Goal: Navigation & Orientation: Find specific page/section

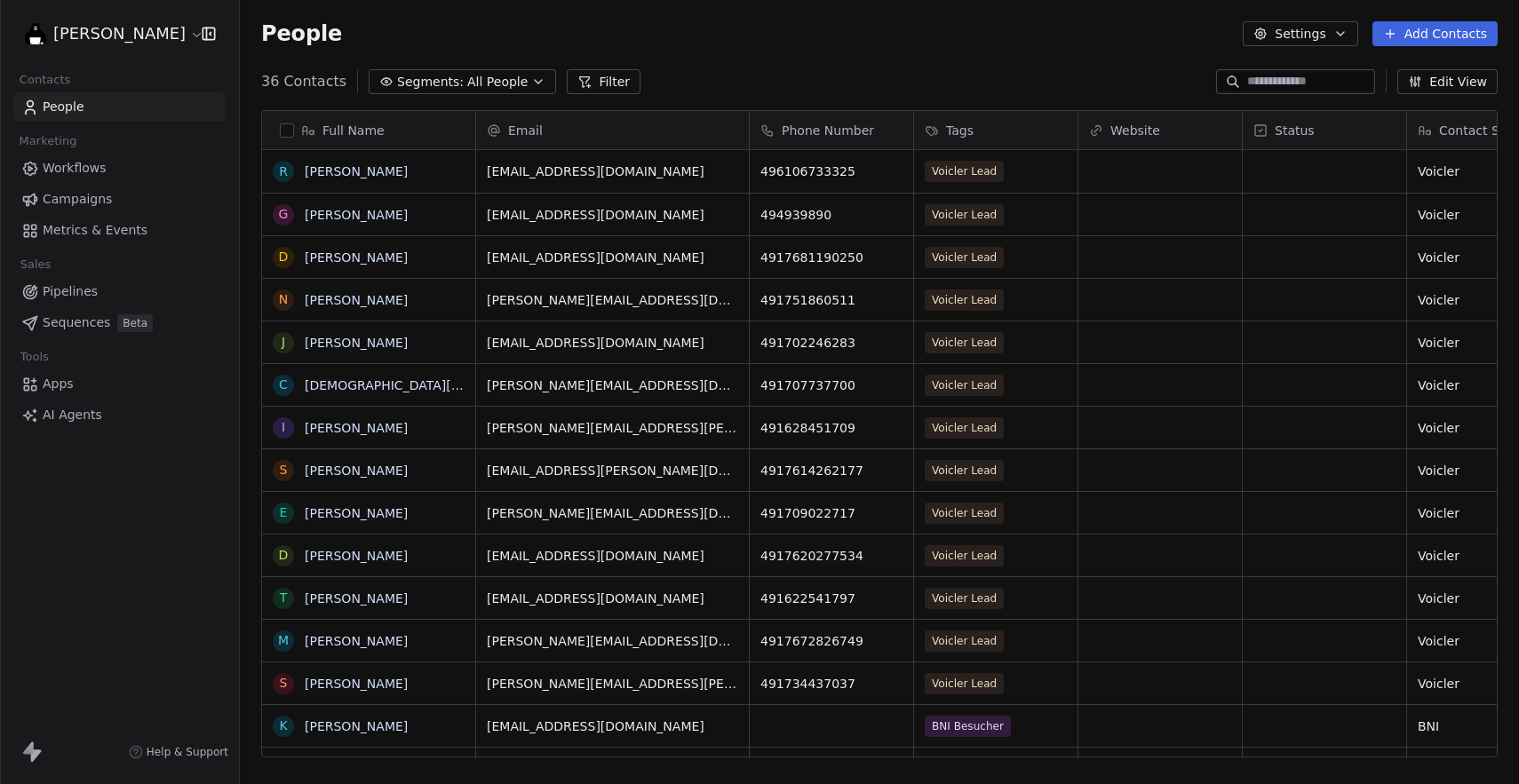
scroll to position [690, 1279]
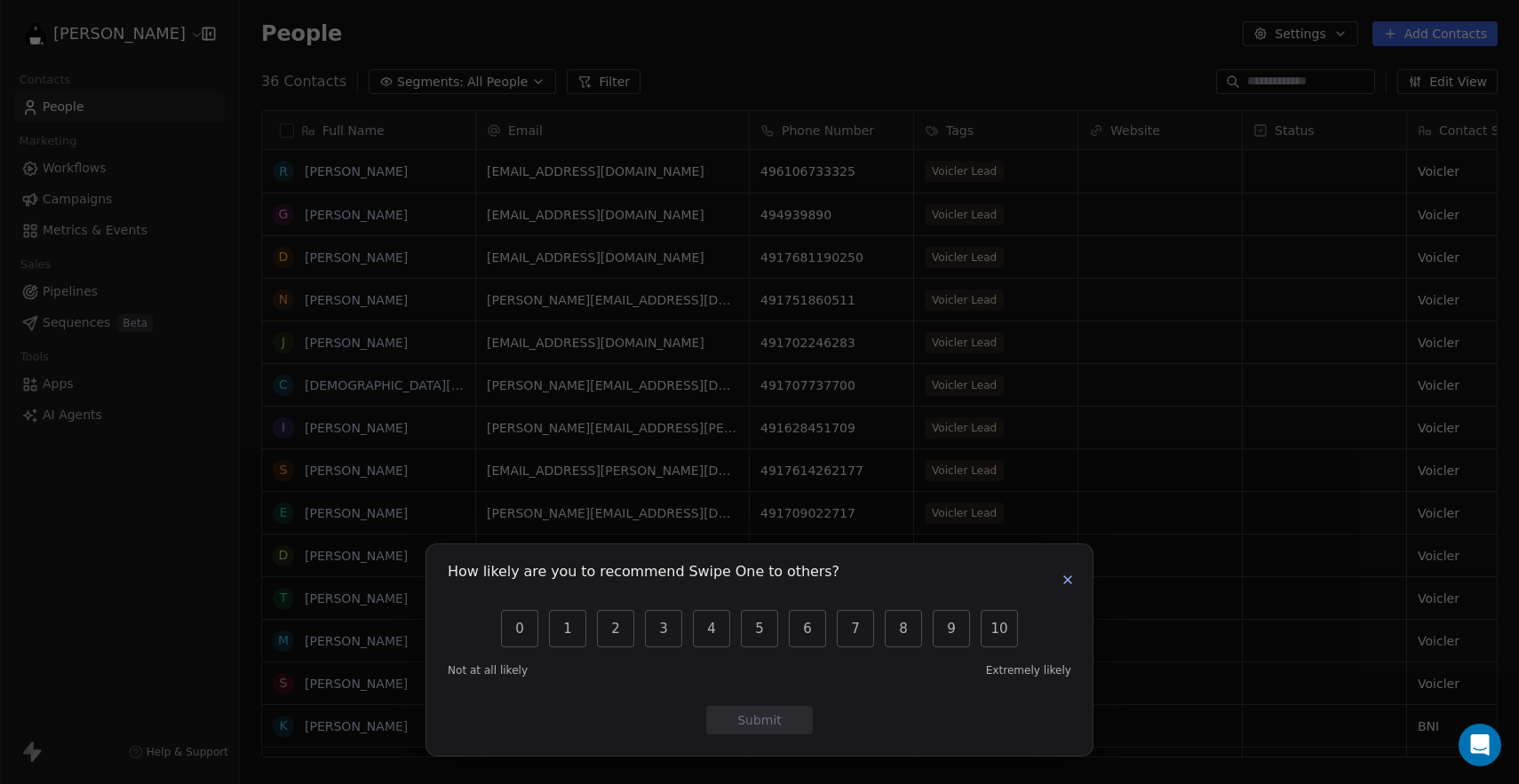
click at [118, 26] on div "How likely are you to recommend Swipe One to others? 0 1 2 3 4 5 6 7 8 9 10 Not…" at bounding box center [759, 392] width 1519 height 784
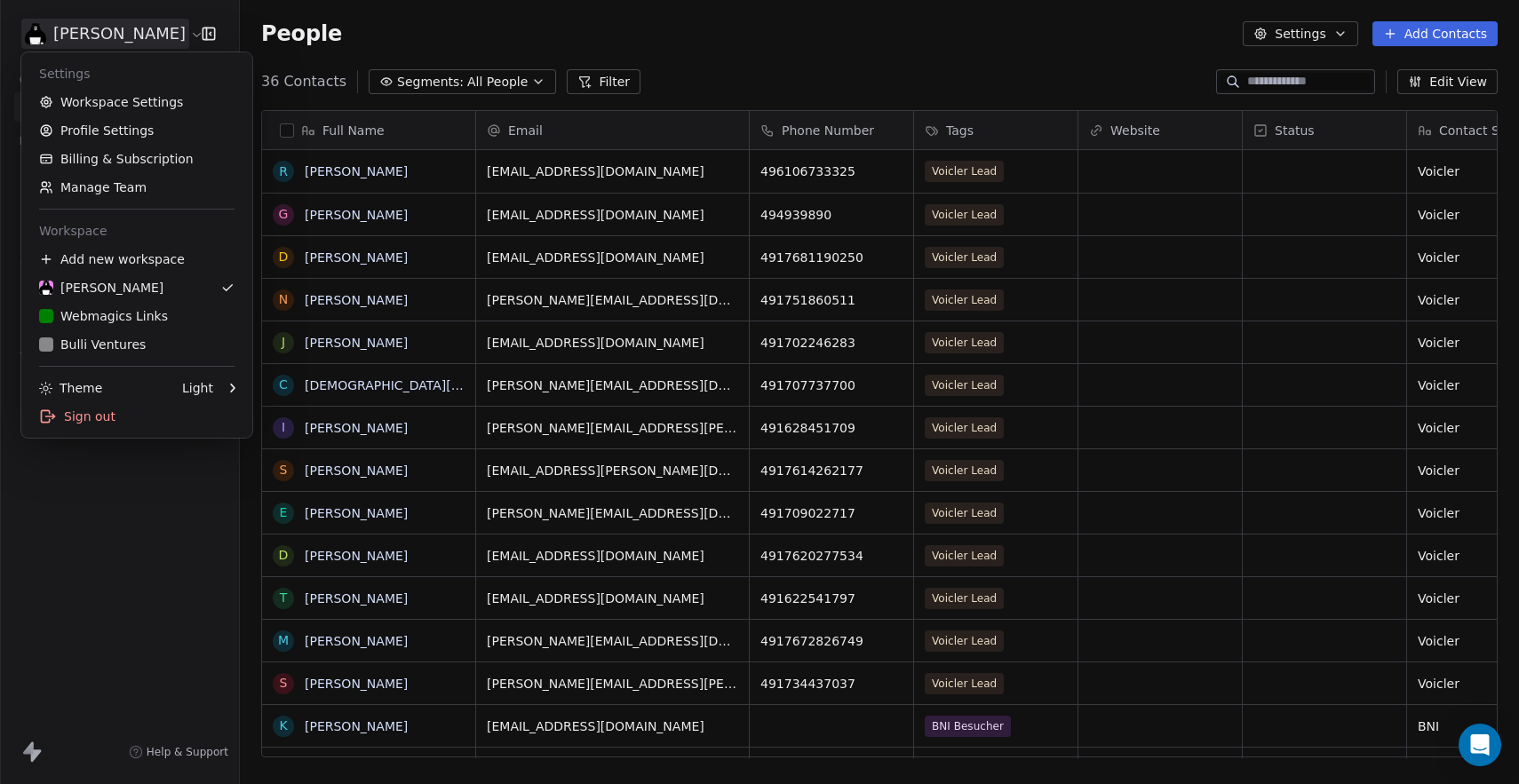
click at [93, 31] on html "[PERSON_NAME] Contacts People Marketing Workflows Campaigns Metrics & Events Sa…" at bounding box center [759, 392] width 1519 height 784
click at [145, 317] on div "W Webmagics Links" at bounding box center [103, 316] width 129 height 17
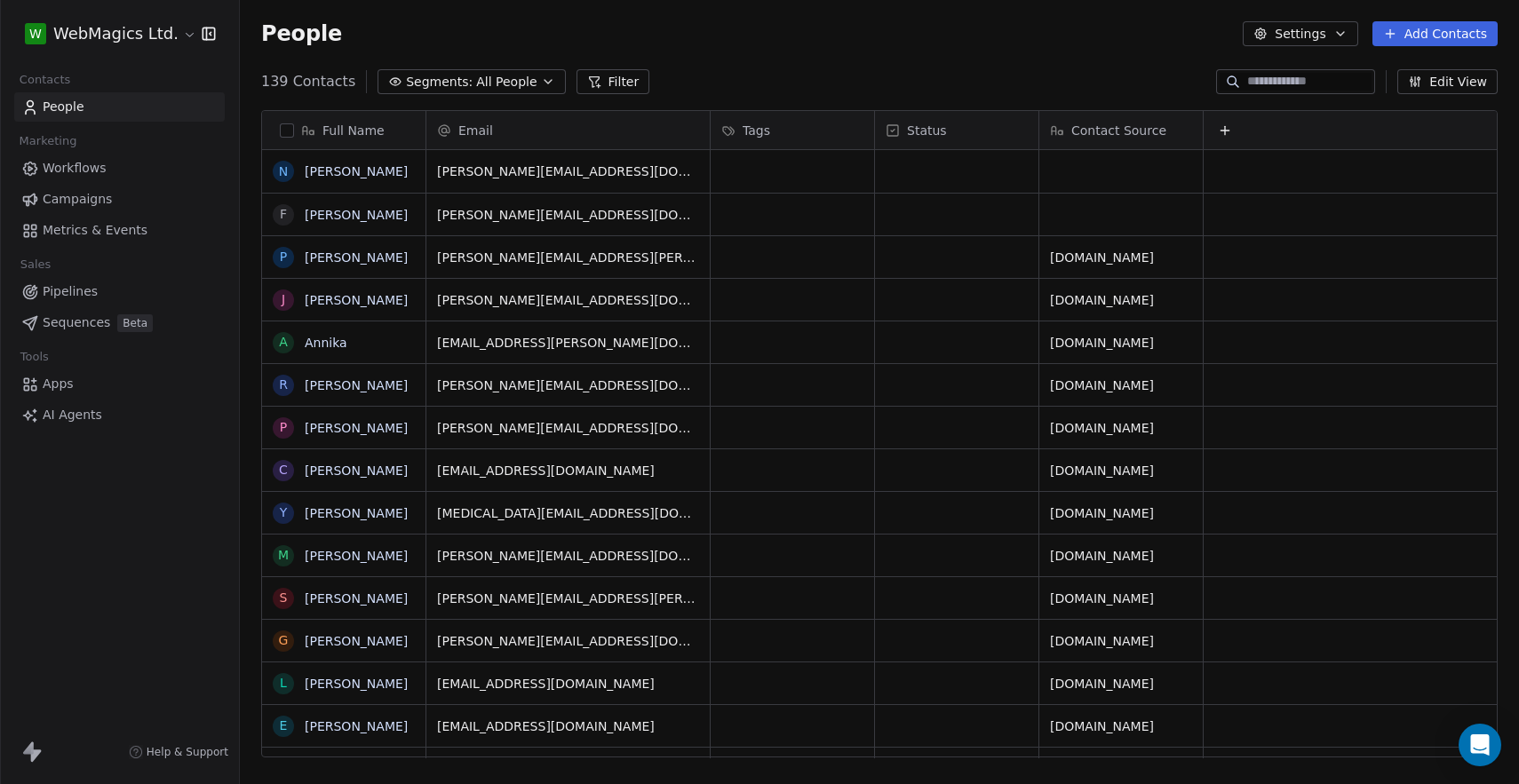
scroll to position [690, 1279]
click at [82, 511] on div "W WebMagics Ltd. Contacts People Marketing Workflows Campaigns Metrics & Events…" at bounding box center [120, 392] width 239 height 784
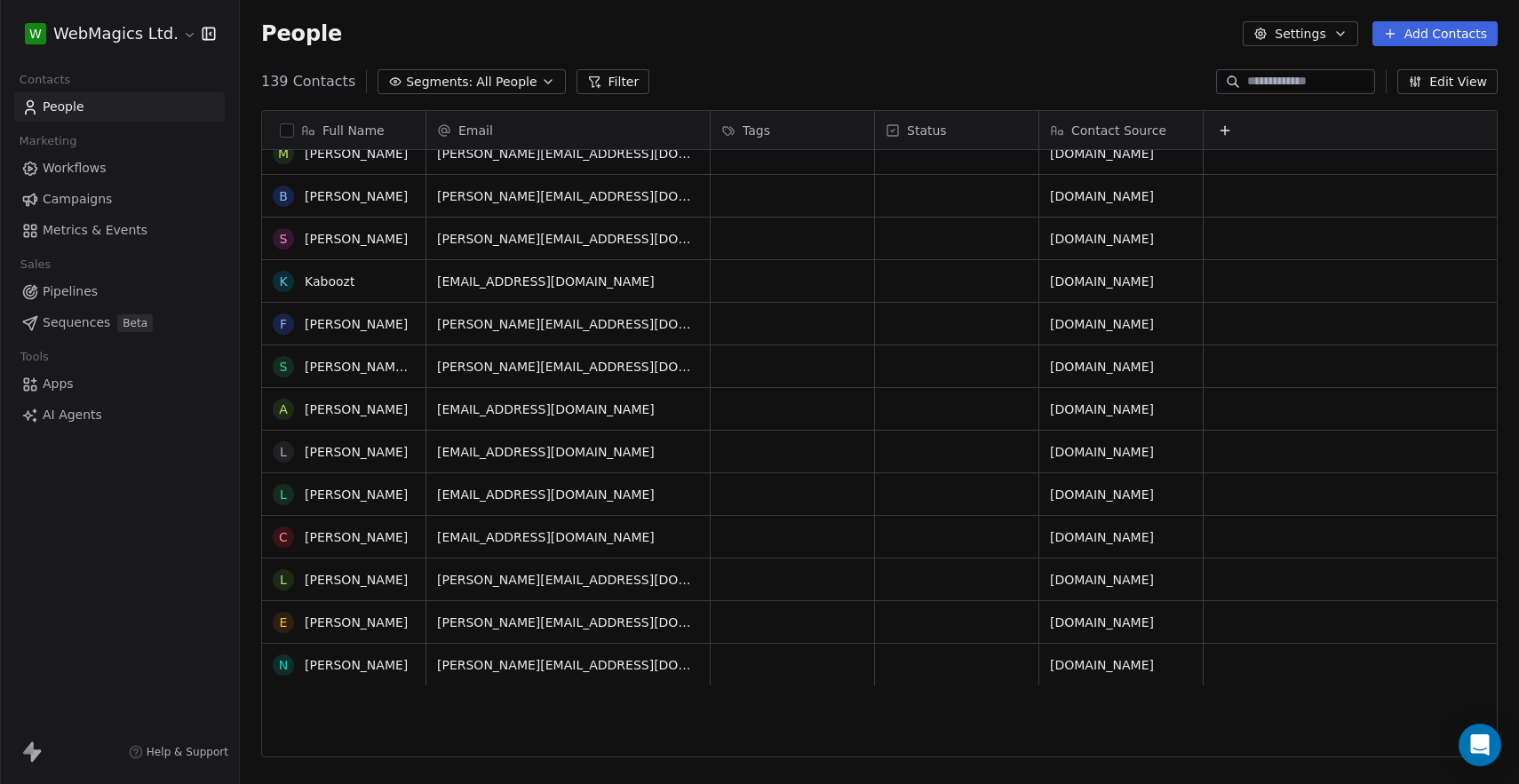
scroll to position [2089, 0]
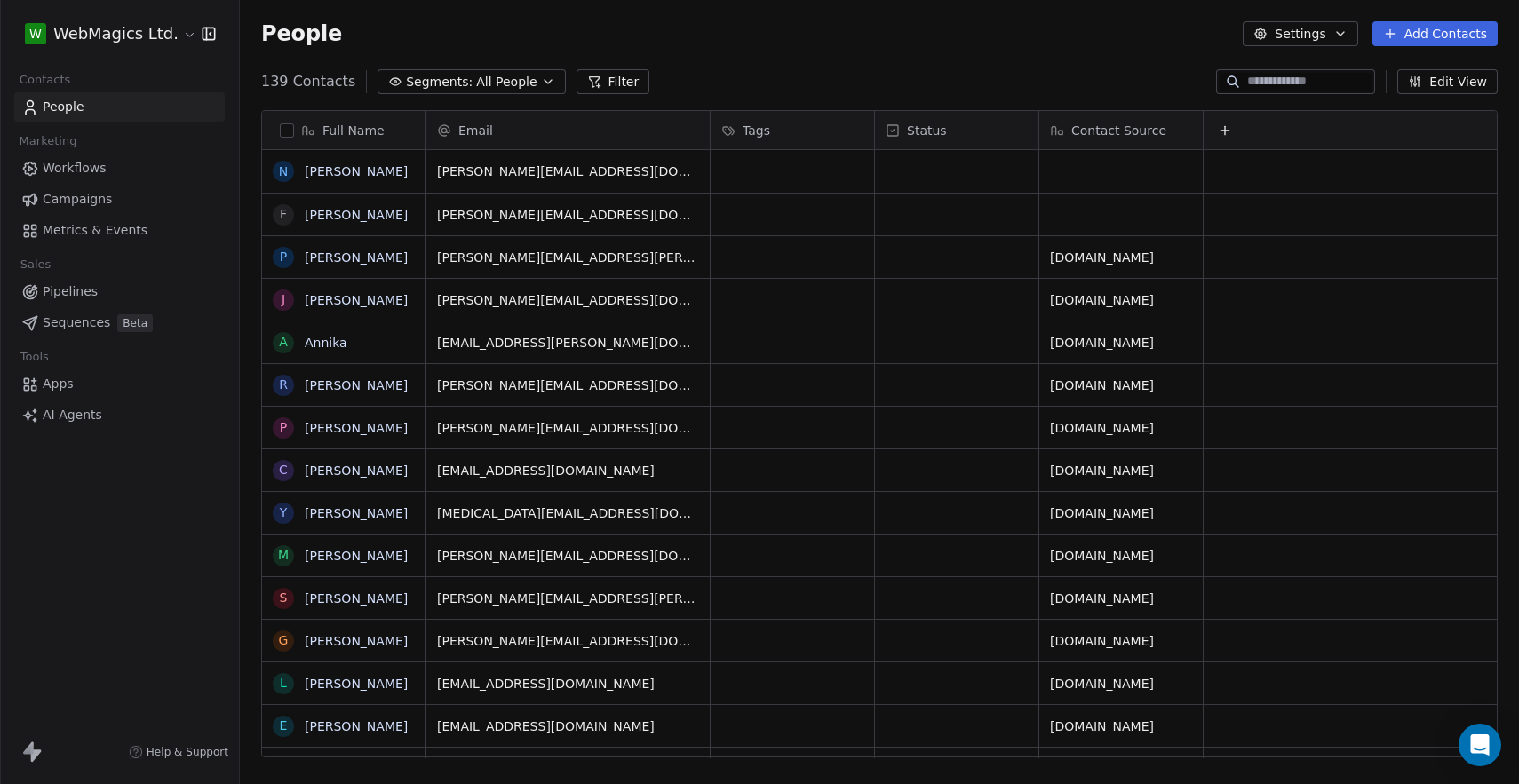
click at [747, 83] on div "139 Contacts Segments: All People Filter Edit View" at bounding box center [880, 81] width 1279 height 28
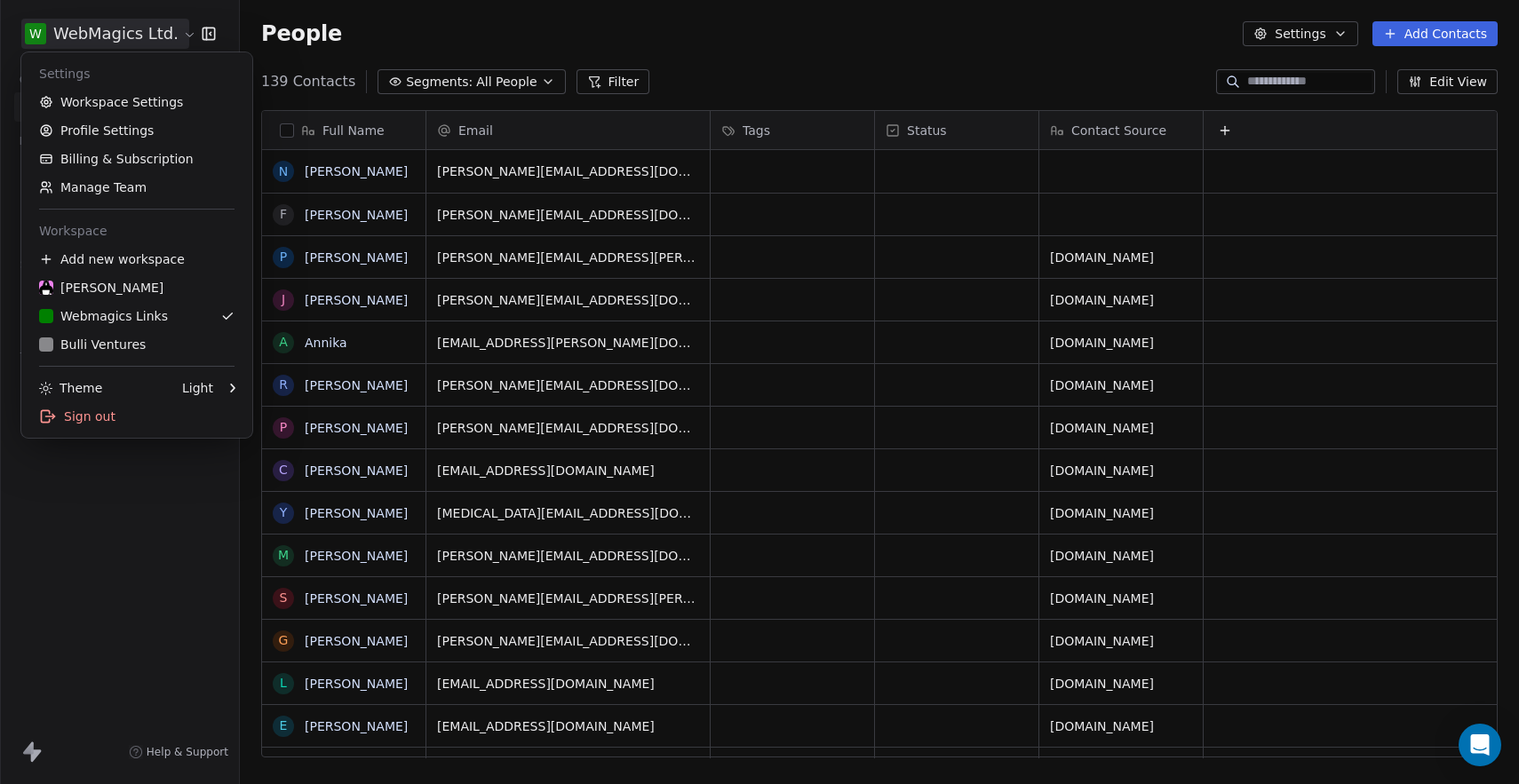
click at [132, 34] on html "W WebMagics Ltd. Contacts People Marketing Workflows Campaigns Metrics & Events…" at bounding box center [759, 392] width 1519 height 784
click at [624, 34] on html "W WebMagics Ltd. Contacts People Marketing Workflows Campaigns Metrics & Events…" at bounding box center [759, 392] width 1519 height 784
